Goal: Check status

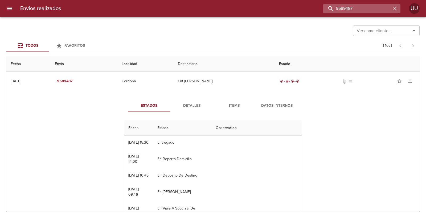
click at [383, 9] on input "9589487" at bounding box center [357, 8] width 68 height 9
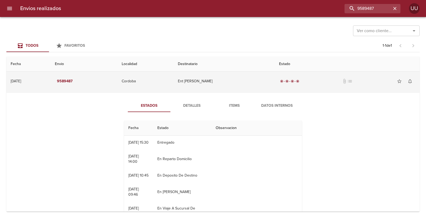
click at [243, 78] on td "Ent [PERSON_NAME]" at bounding box center [224, 81] width 101 height 19
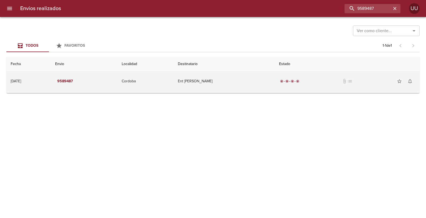
click at [283, 86] on td "radio_button_checked radio_button_checked radio_button_checked radio_button_che…" at bounding box center [347, 81] width 145 height 19
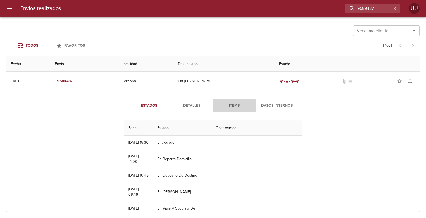
click at [239, 107] on span "Items" at bounding box center [234, 106] width 36 height 7
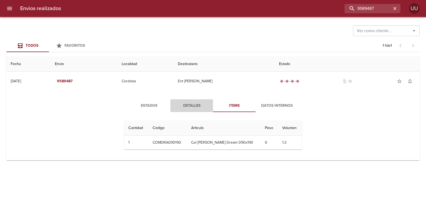
click at [208, 106] on span "Detalles" at bounding box center [192, 106] width 36 height 7
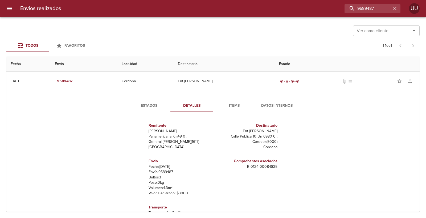
click at [179, 103] on span "Detalles" at bounding box center [192, 106] width 36 height 7
click at [150, 101] on button "Estados" at bounding box center [149, 106] width 43 height 13
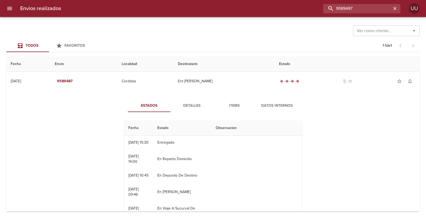
drag, startPoint x: 378, startPoint y: 8, endPoint x: 289, endPoint y: 9, distance: 89.4
click at [289, 9] on div "9589487" at bounding box center [232, 8] width 335 height 9
type input "9589499"
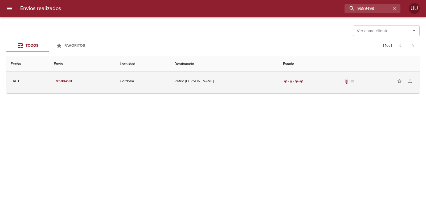
click at [151, 81] on td "Cordoba" at bounding box center [142, 81] width 55 height 19
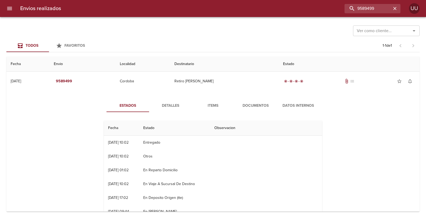
click at [243, 109] on span "Documentos" at bounding box center [255, 106] width 36 height 7
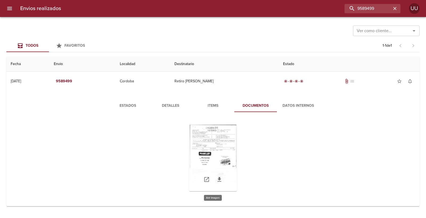
click at [216, 143] on div "Tabla de envíos del cliente" at bounding box center [213, 158] width 48 height 67
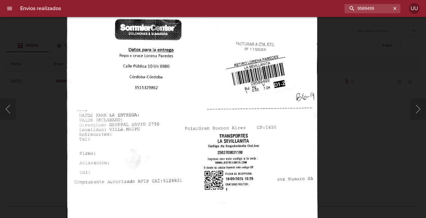
click at [218, 122] on img "Lightbox" at bounding box center [192, 52] width 251 height 359
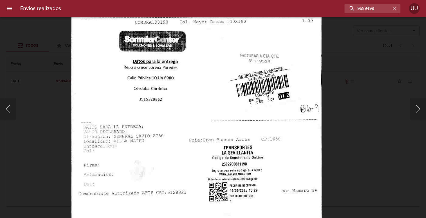
click at [216, 99] on img "Lightbox" at bounding box center [196, 64] width 251 height 359
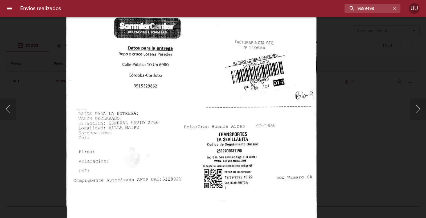
click at [208, 65] on img "Lightbox" at bounding box center [191, 50] width 251 height 359
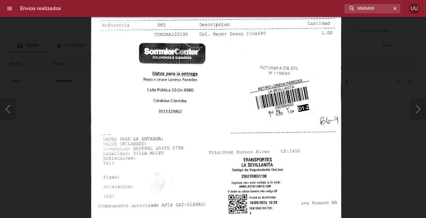
click at [201, 36] on img "Lightbox" at bounding box center [216, 76] width 251 height 359
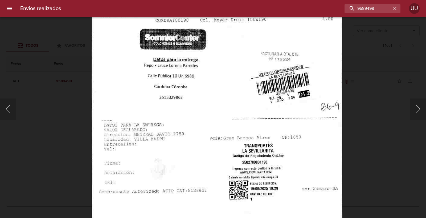
click at [211, 115] on img "Lightbox" at bounding box center [217, 62] width 251 height 359
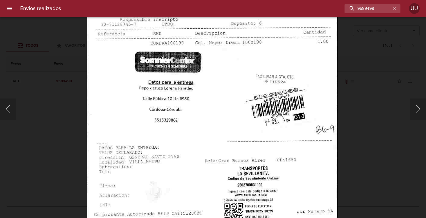
click at [204, 72] on img "Lightbox" at bounding box center [212, 85] width 251 height 359
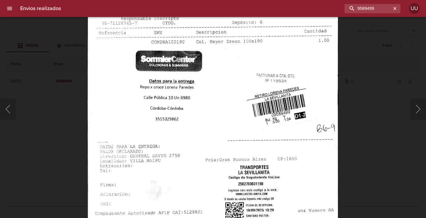
click at [208, 94] on img "Lightbox" at bounding box center [213, 84] width 251 height 359
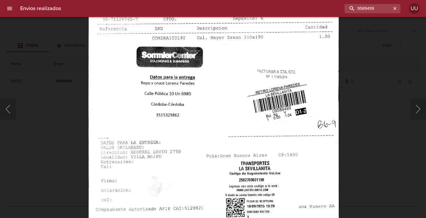
click at [260, 101] on img "Lightbox" at bounding box center [213, 80] width 251 height 359
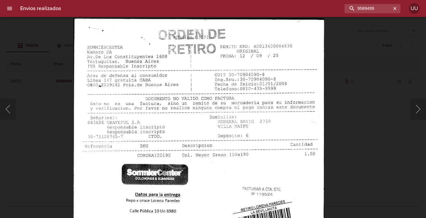
click at [227, 151] on img "Lightbox" at bounding box center [198, 197] width 251 height 359
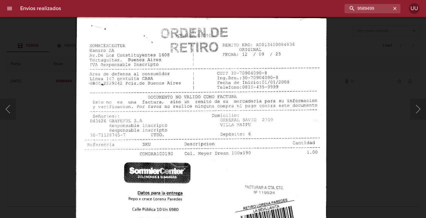
click at [229, 149] on img "Lightbox" at bounding box center [201, 196] width 251 height 359
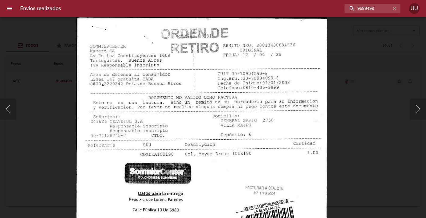
click at [231, 146] on img "Lightbox" at bounding box center [201, 196] width 251 height 359
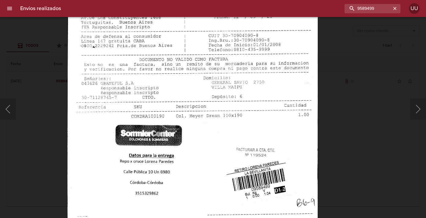
click at [232, 156] on img "Lightbox" at bounding box center [192, 158] width 251 height 359
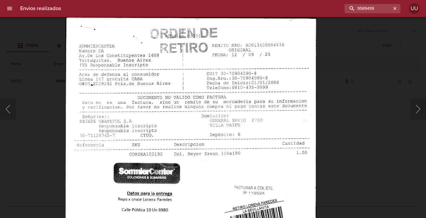
click at [227, 150] on img "Lightbox" at bounding box center [190, 196] width 251 height 359
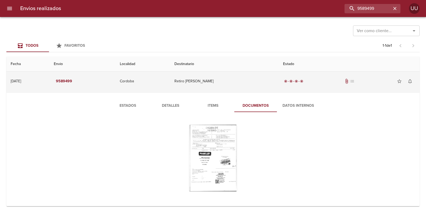
click at [242, 83] on td "Retiro [PERSON_NAME]" at bounding box center [224, 81] width 109 height 19
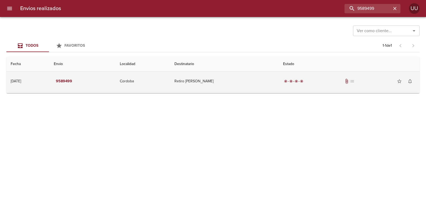
click at [242, 83] on td "Retiro [PERSON_NAME]" at bounding box center [224, 81] width 109 height 19
click at [243, 81] on td "Retiro [PERSON_NAME]" at bounding box center [224, 81] width 109 height 19
